Goal: Information Seeking & Learning: Learn about a topic

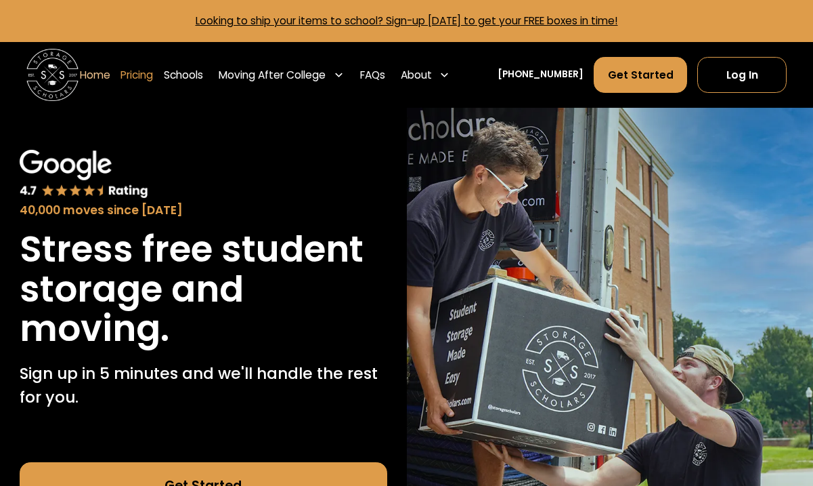
click at [153, 72] on link "Pricing" at bounding box center [137, 74] width 33 height 37
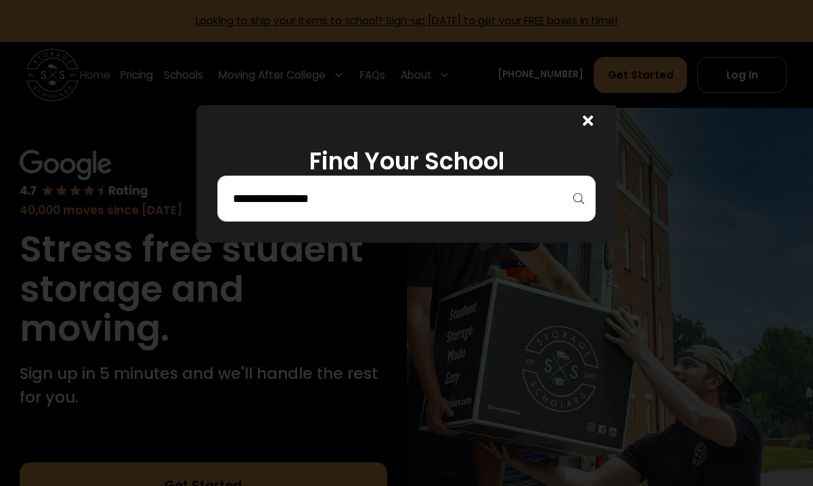
click at [265, 191] on input "search" at bounding box center [406, 198] width 349 height 23
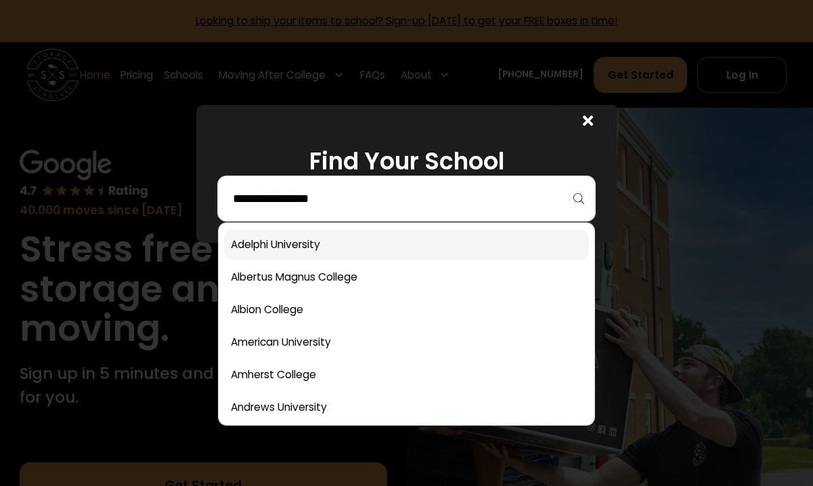
click at [288, 247] on link at bounding box center [406, 245] width 364 height 30
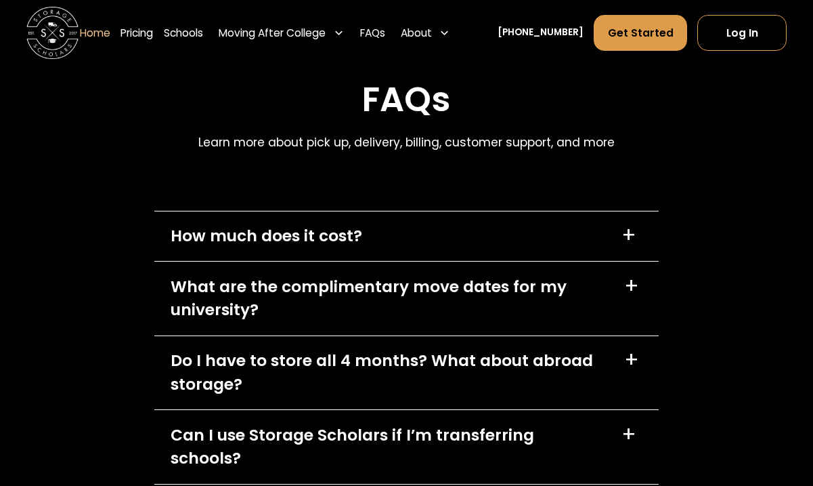
scroll to position [3606, 0]
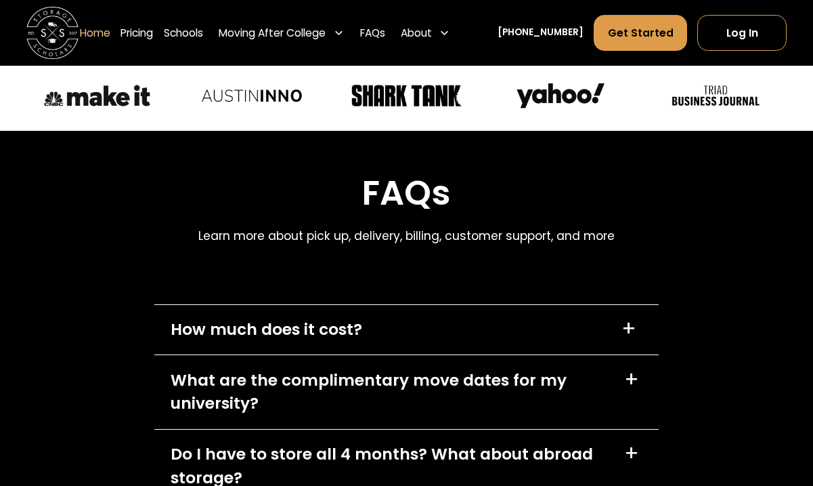
click at [373, 320] on div "How much does it cost? +" at bounding box center [406, 330] width 504 height 50
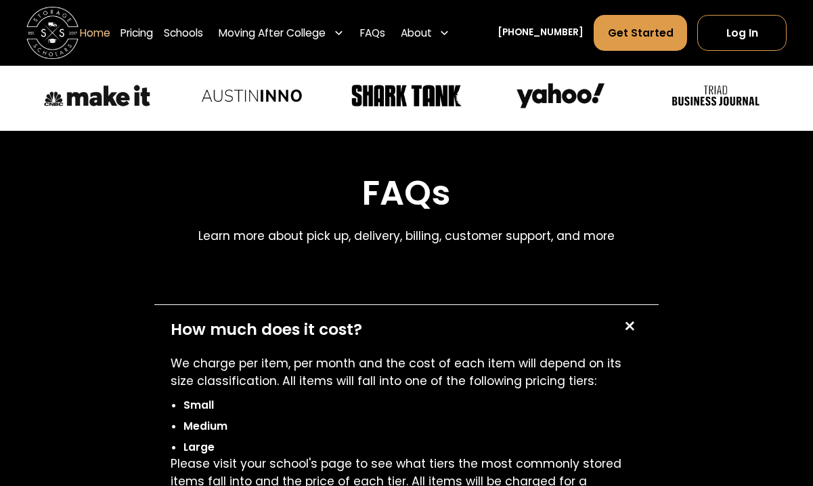
click at [374, 319] on div "How much does it cost? +" at bounding box center [406, 330] width 504 height 50
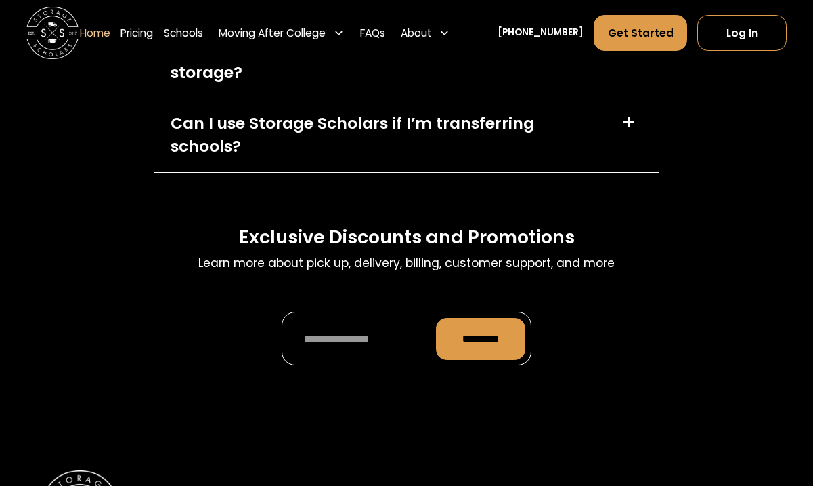
scroll to position [4380, 0]
